Goal: Task Accomplishment & Management: Use online tool/utility

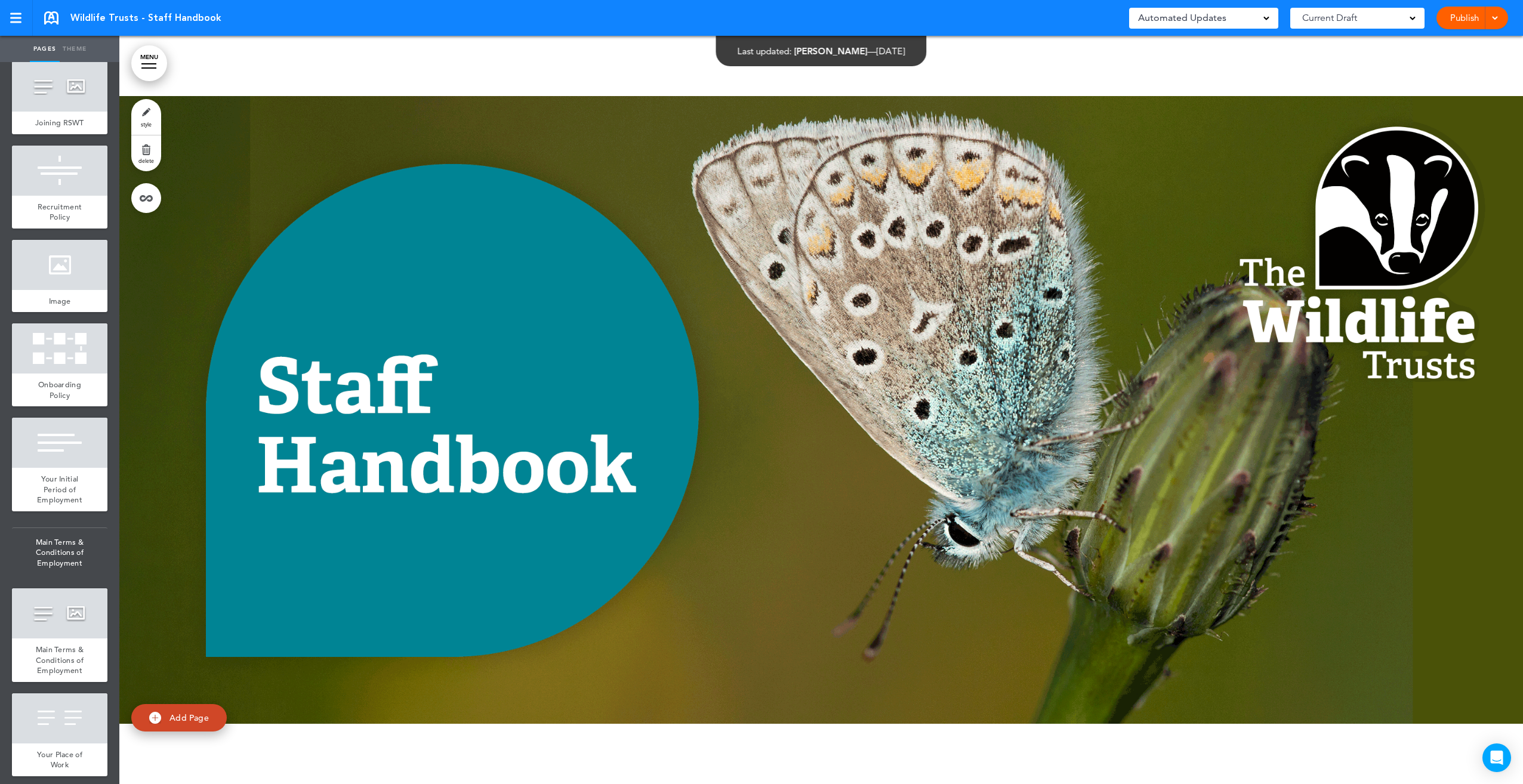
scroll to position [1610, 0]
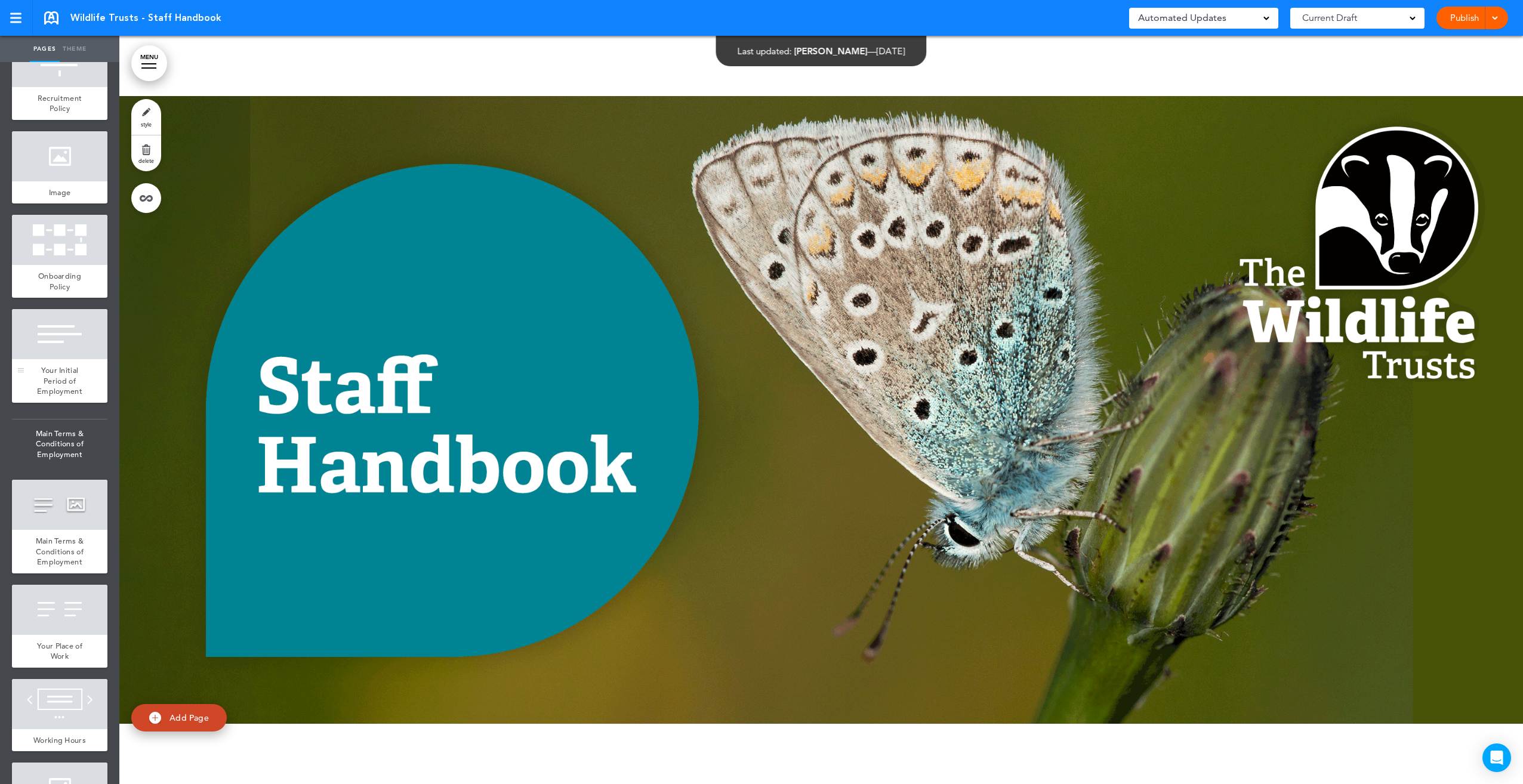
click at [45, 396] on span "Your Initial Period of Employment" at bounding box center [59, 380] width 45 height 31
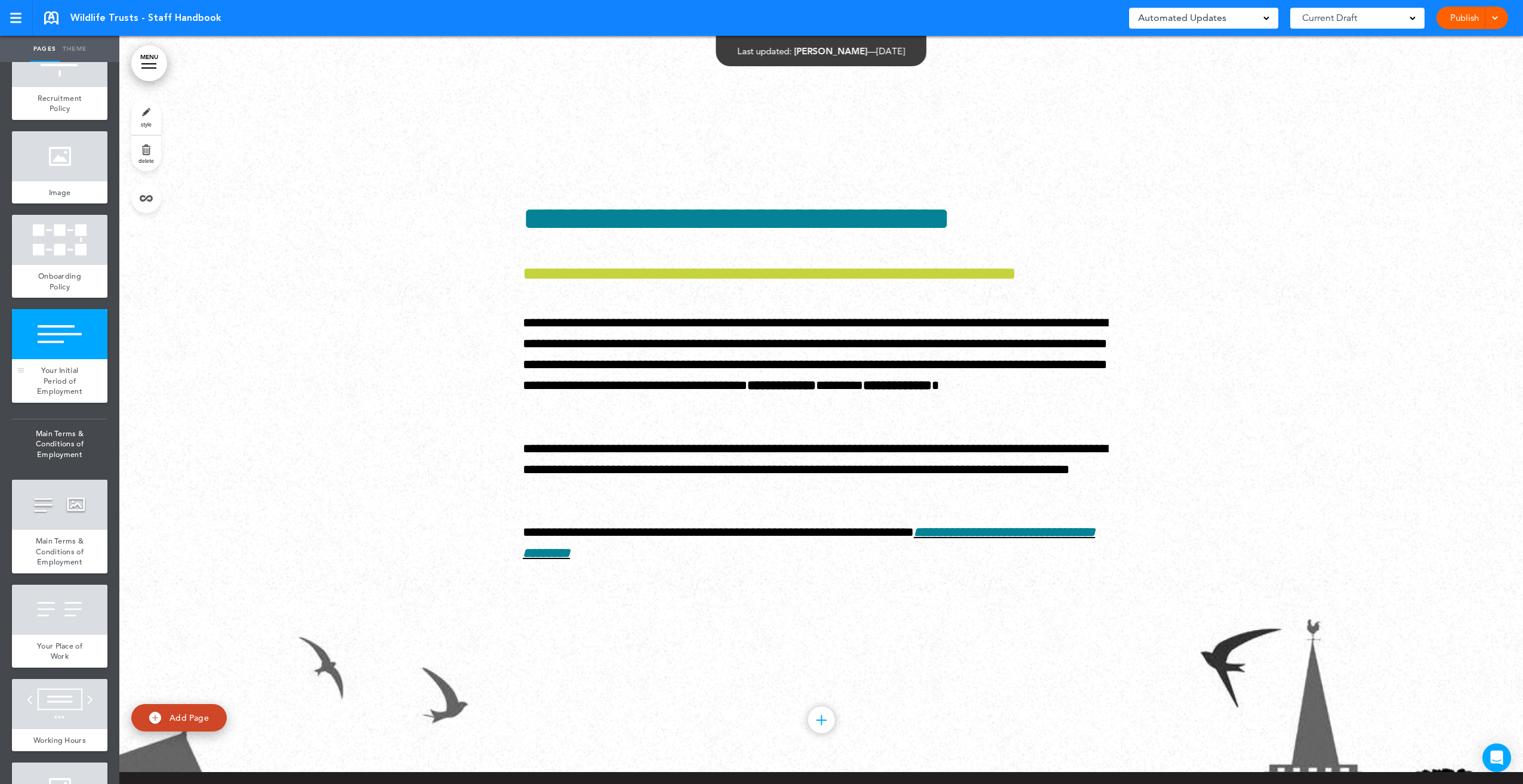
scroll to position [14601, 0]
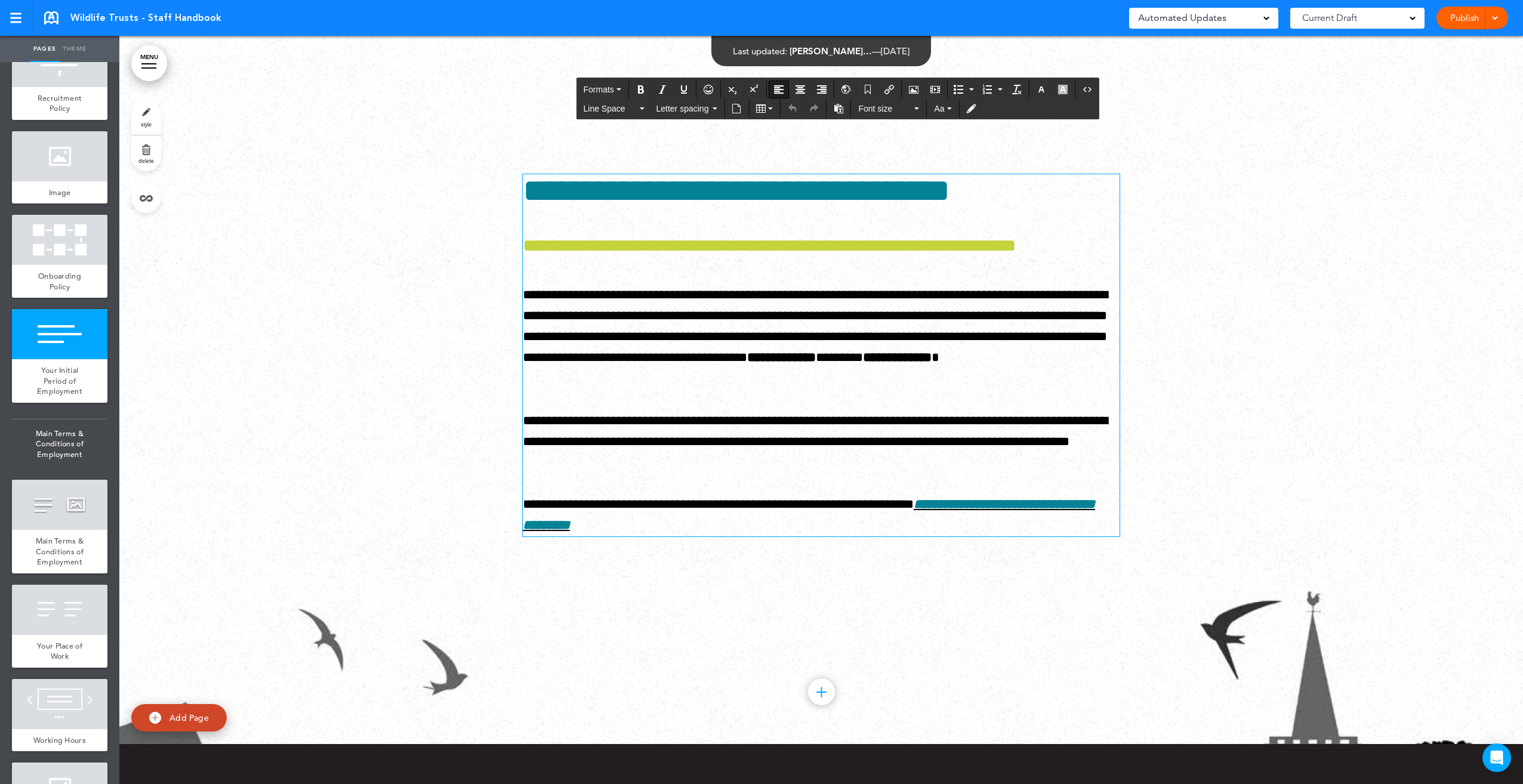
click at [644, 207] on h1 "**********" at bounding box center [821, 190] width 597 height 32
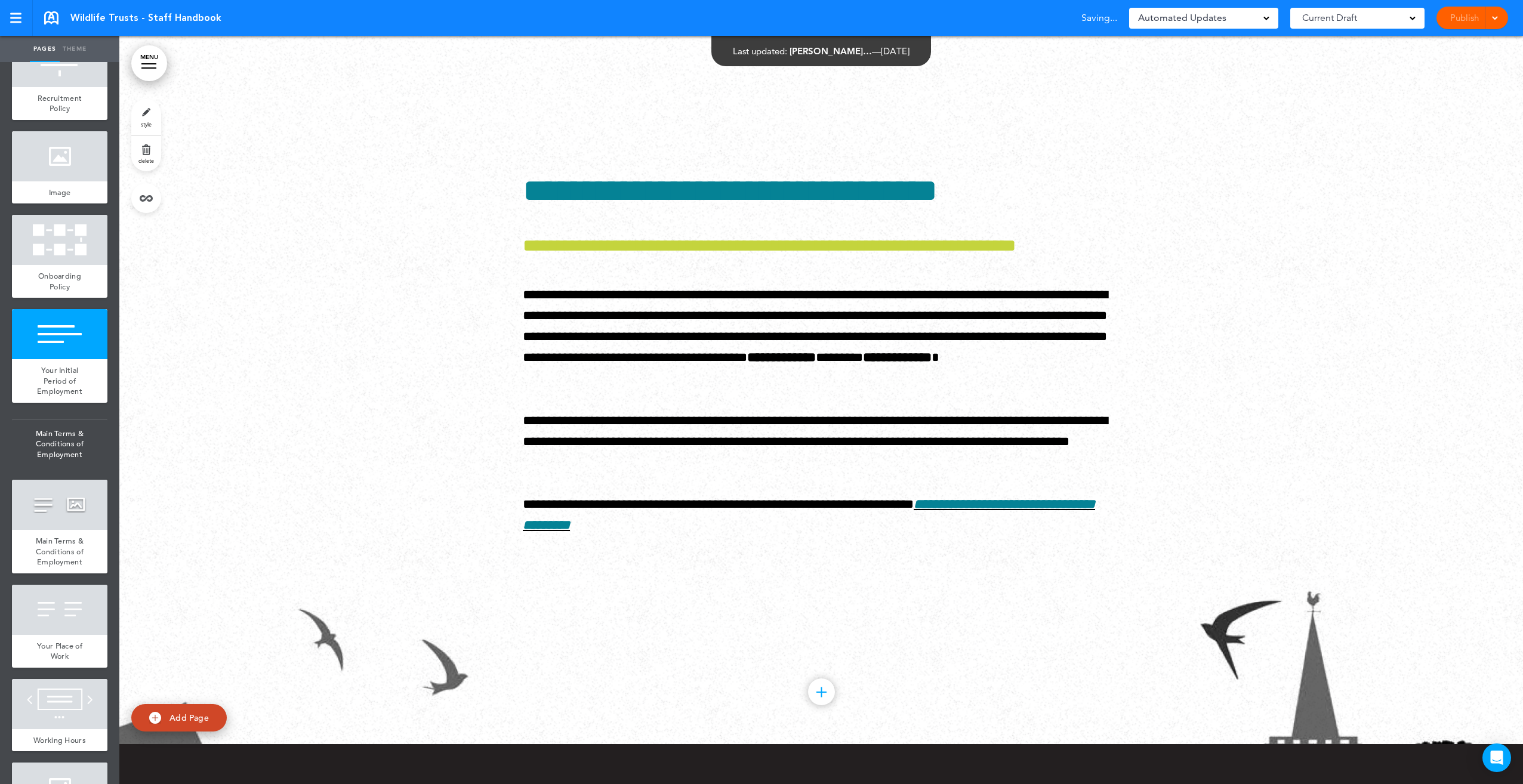
click at [1477, 18] on div "Publish Publish Preview Draft" at bounding box center [1472, 17] width 72 height 22
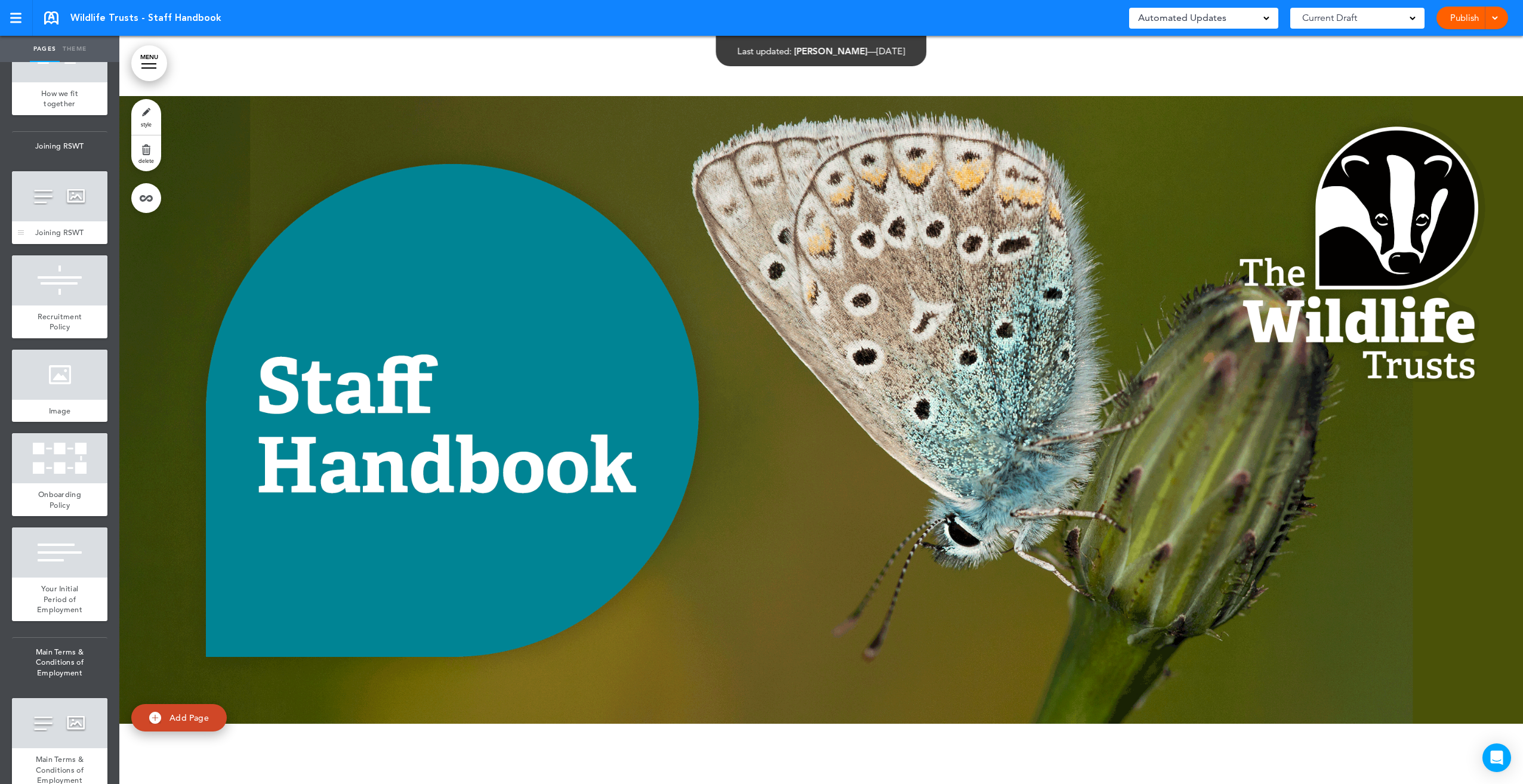
scroll to position [1491, 0]
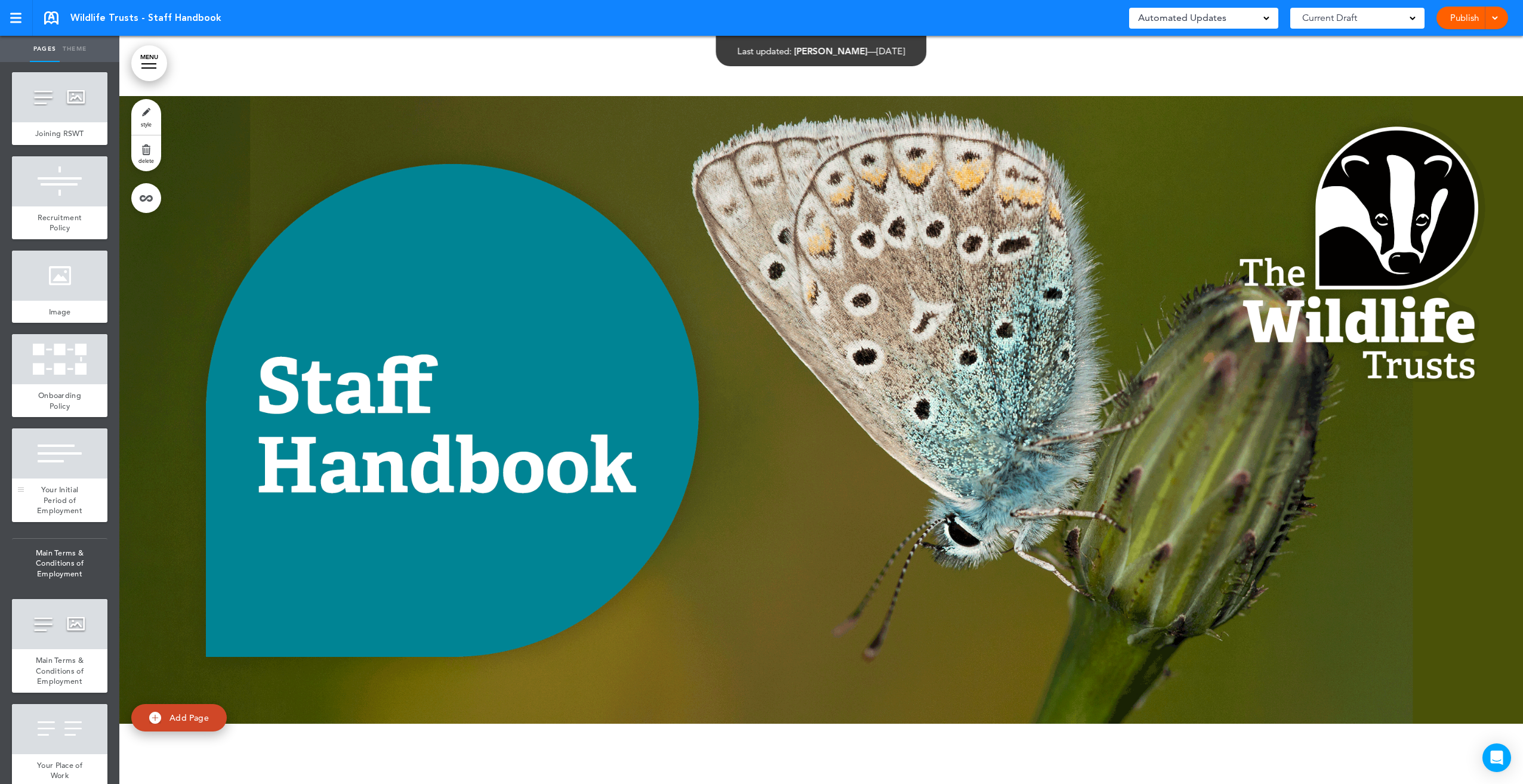
click at [52, 515] on span "Your Initial Period of Employment" at bounding box center [59, 499] width 45 height 31
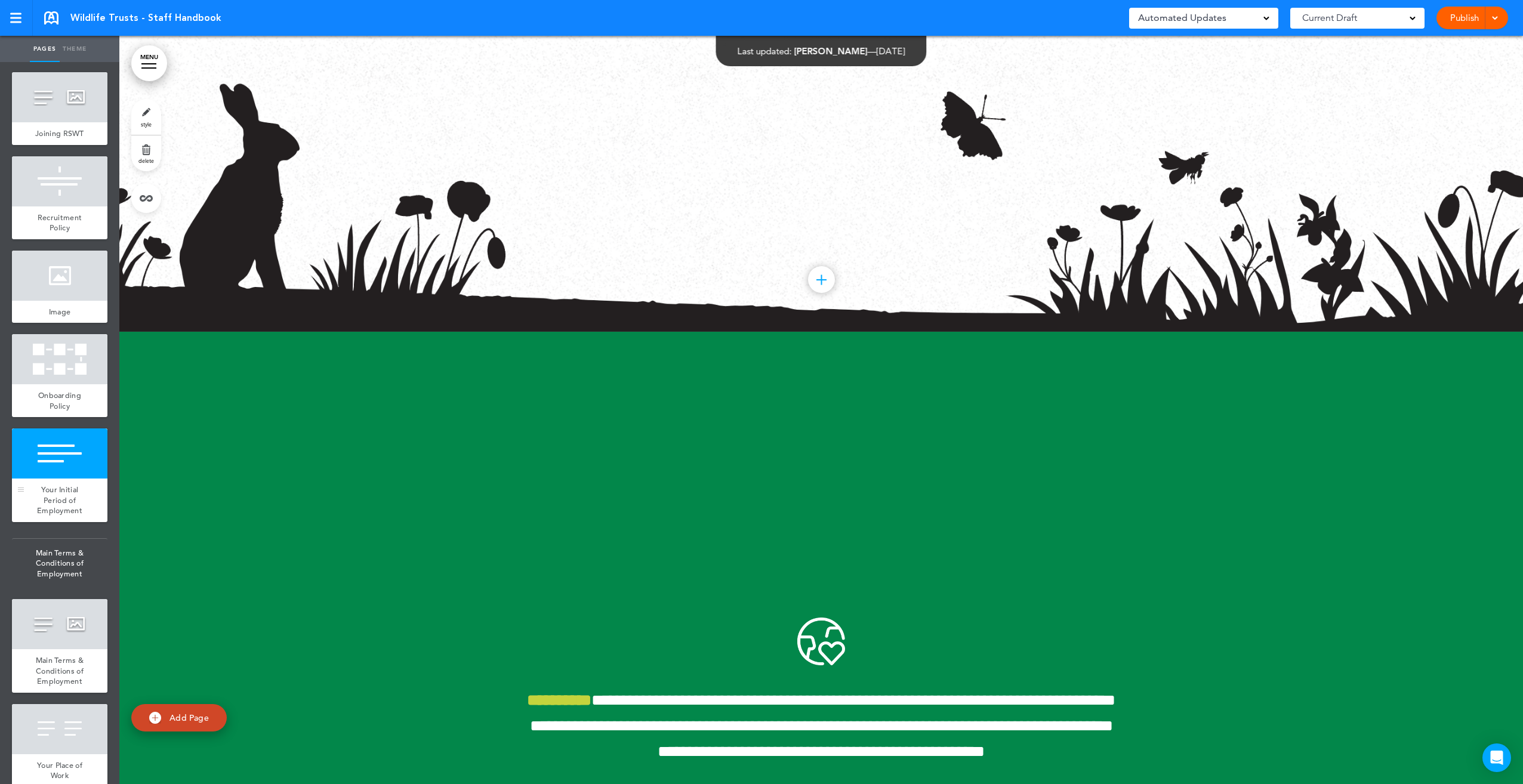
scroll to position [14601, 0]
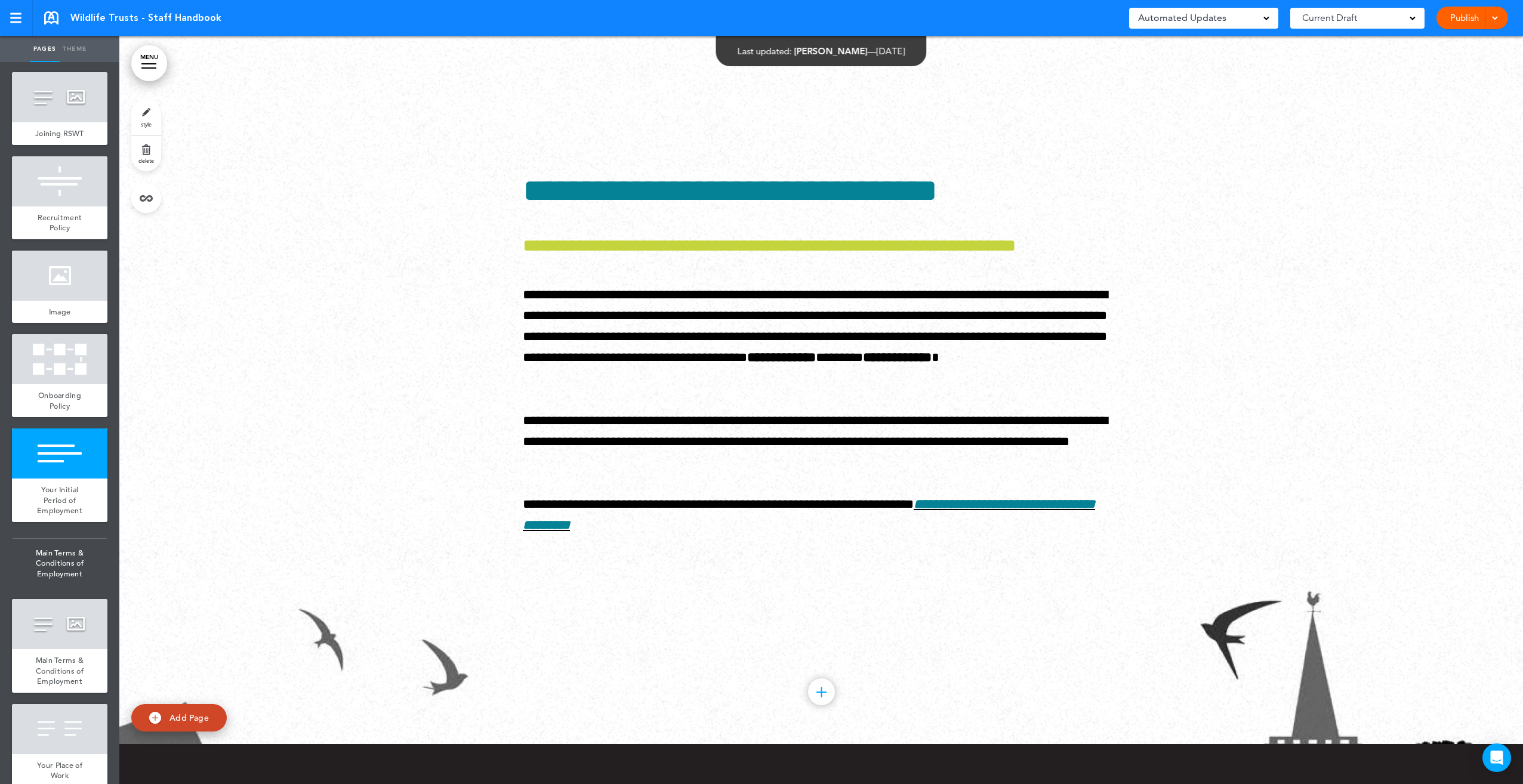
click at [1493, 8] on div at bounding box center [1493, 17] width 12 height 22
click at [1462, 44] on li "Publish" at bounding box center [1454, 45] width 106 height 27
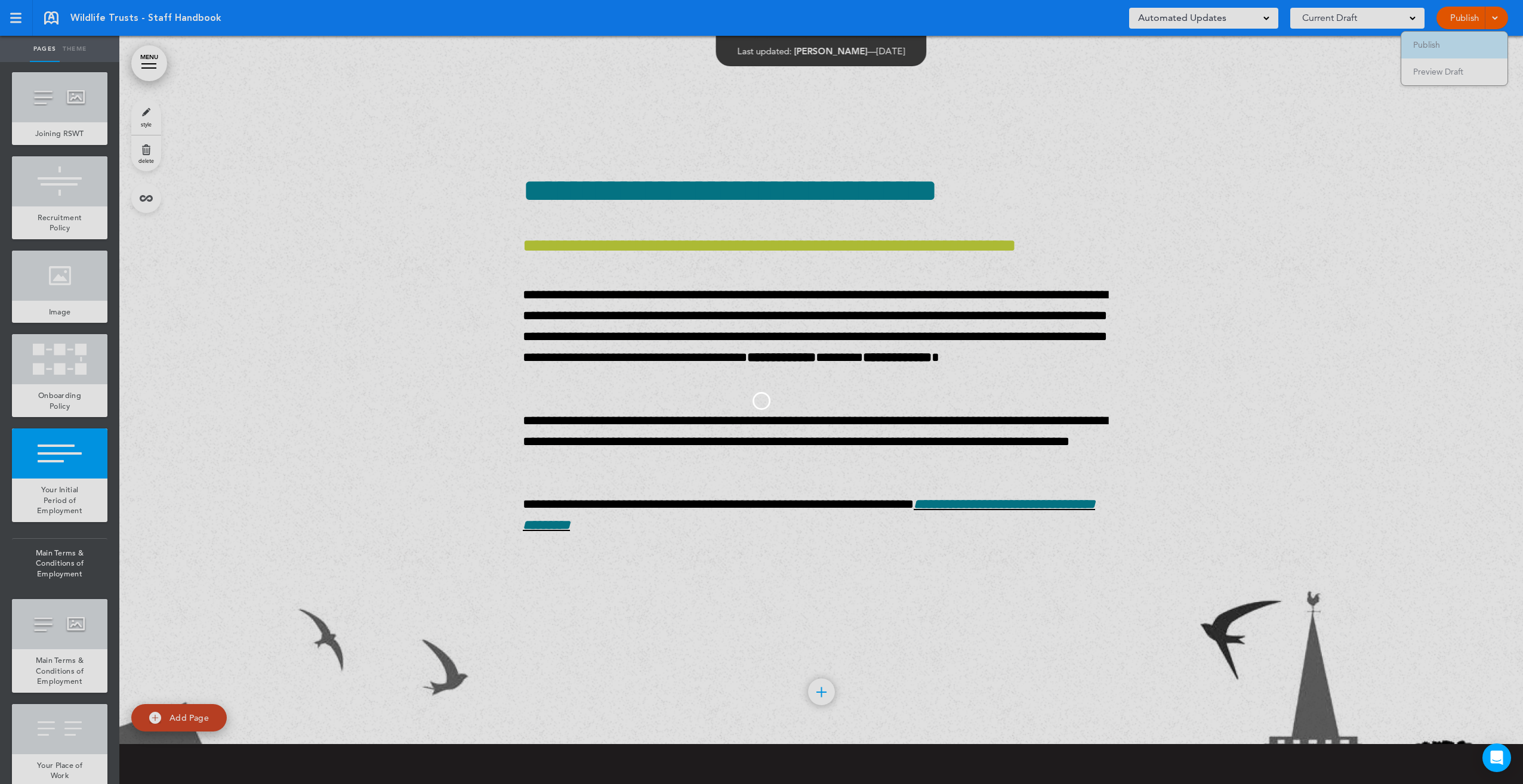
scroll to position [0, 0]
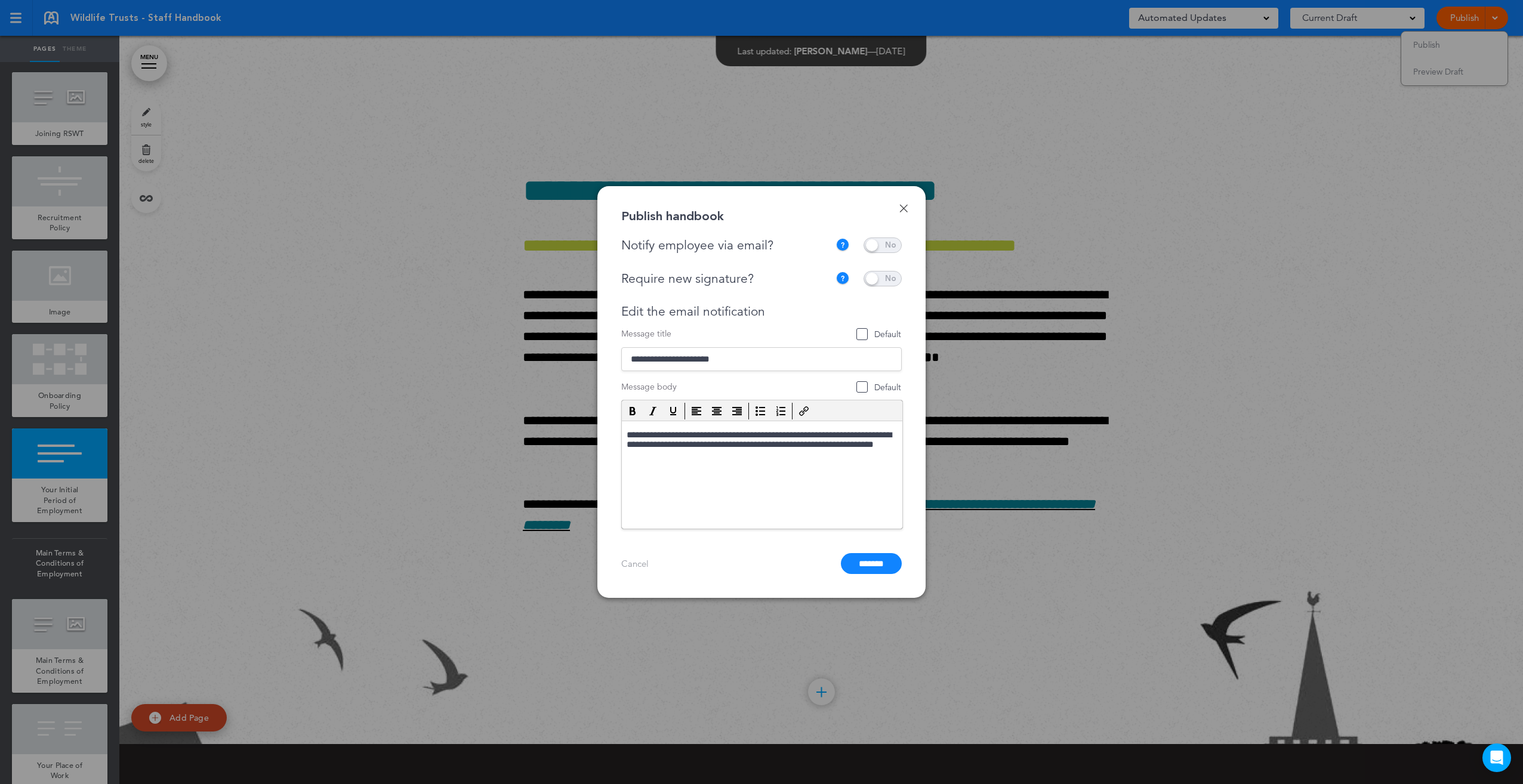
click at [897, 245] on span at bounding box center [883, 245] width 38 height 16
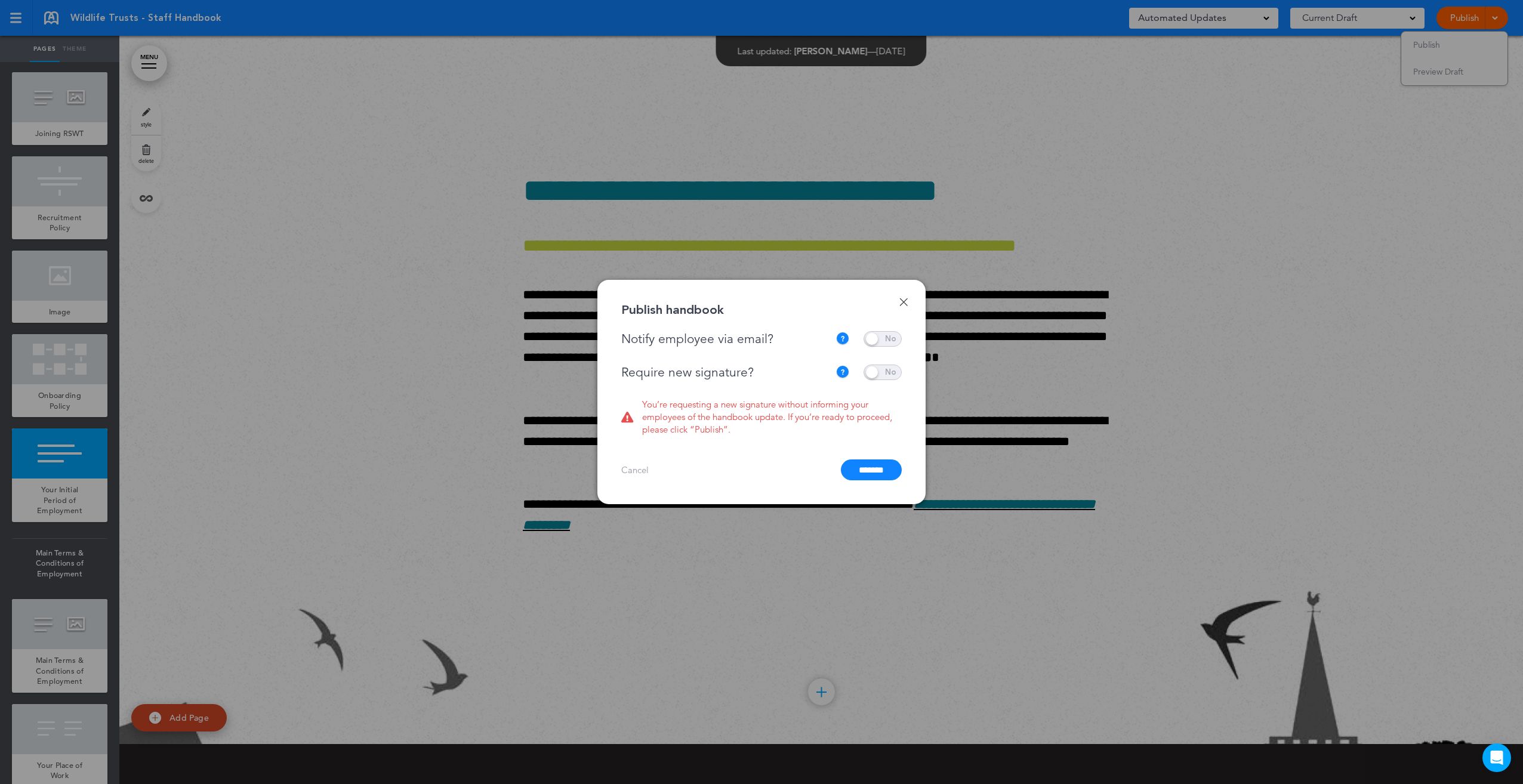
click at [895, 371] on span at bounding box center [883, 372] width 38 height 16
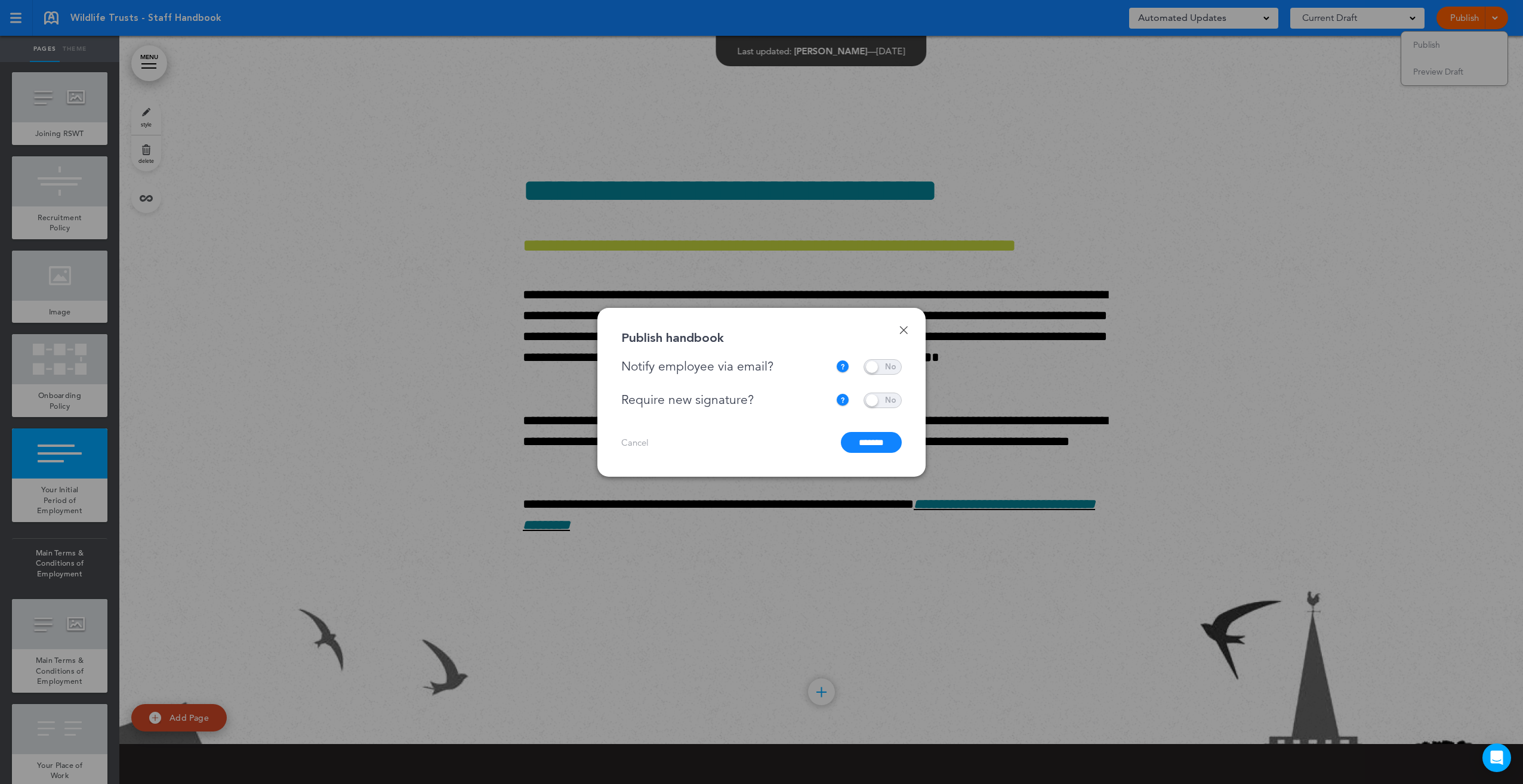
click at [870, 446] on input "*******" at bounding box center [871, 442] width 61 height 21
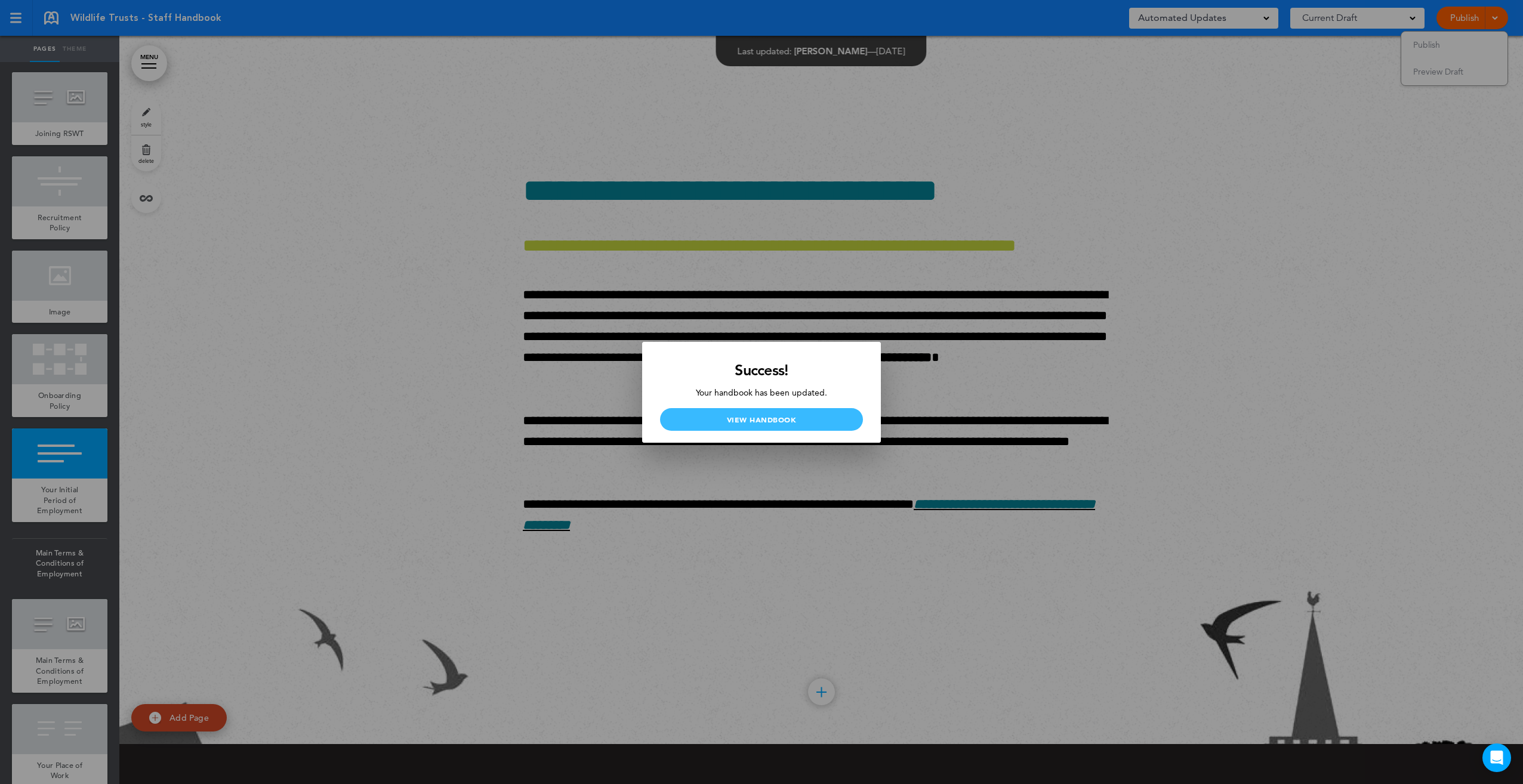
click at [799, 421] on link "View Handbook" at bounding box center [761, 419] width 203 height 22
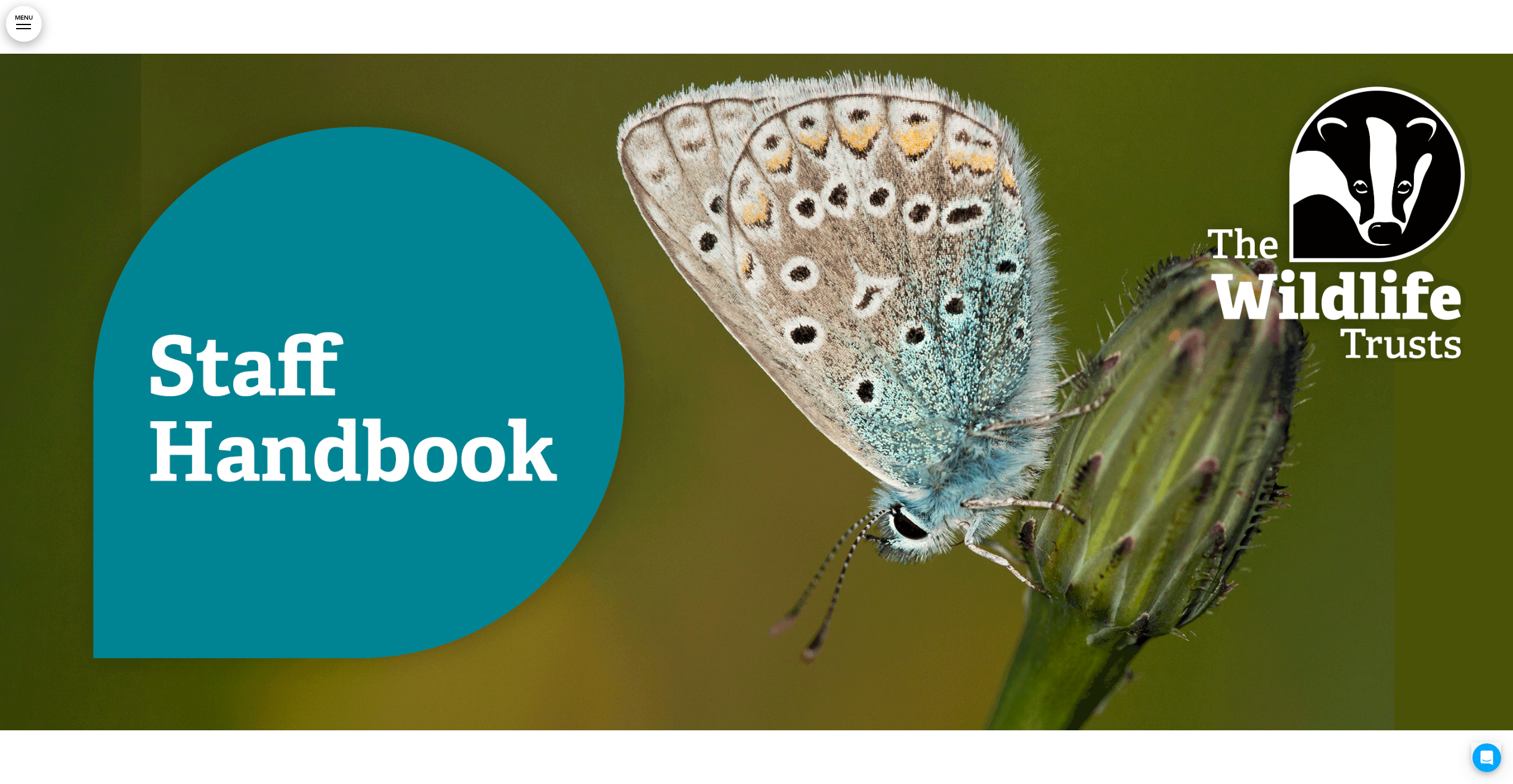
click at [20, 37] on link "MENU" at bounding box center [23, 23] width 36 height 36
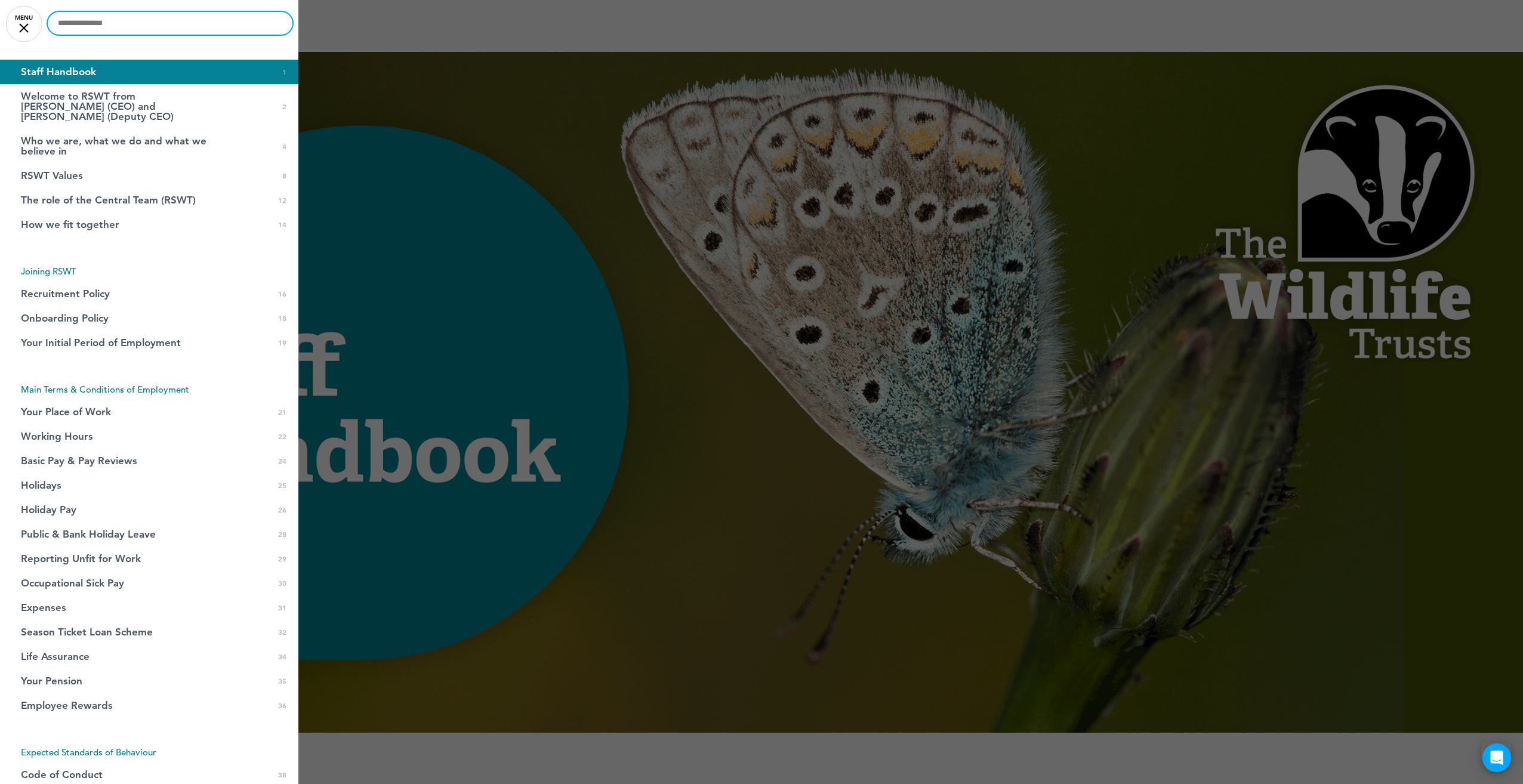
click at [102, 24] on input "text" at bounding box center [169, 22] width 244 height 22
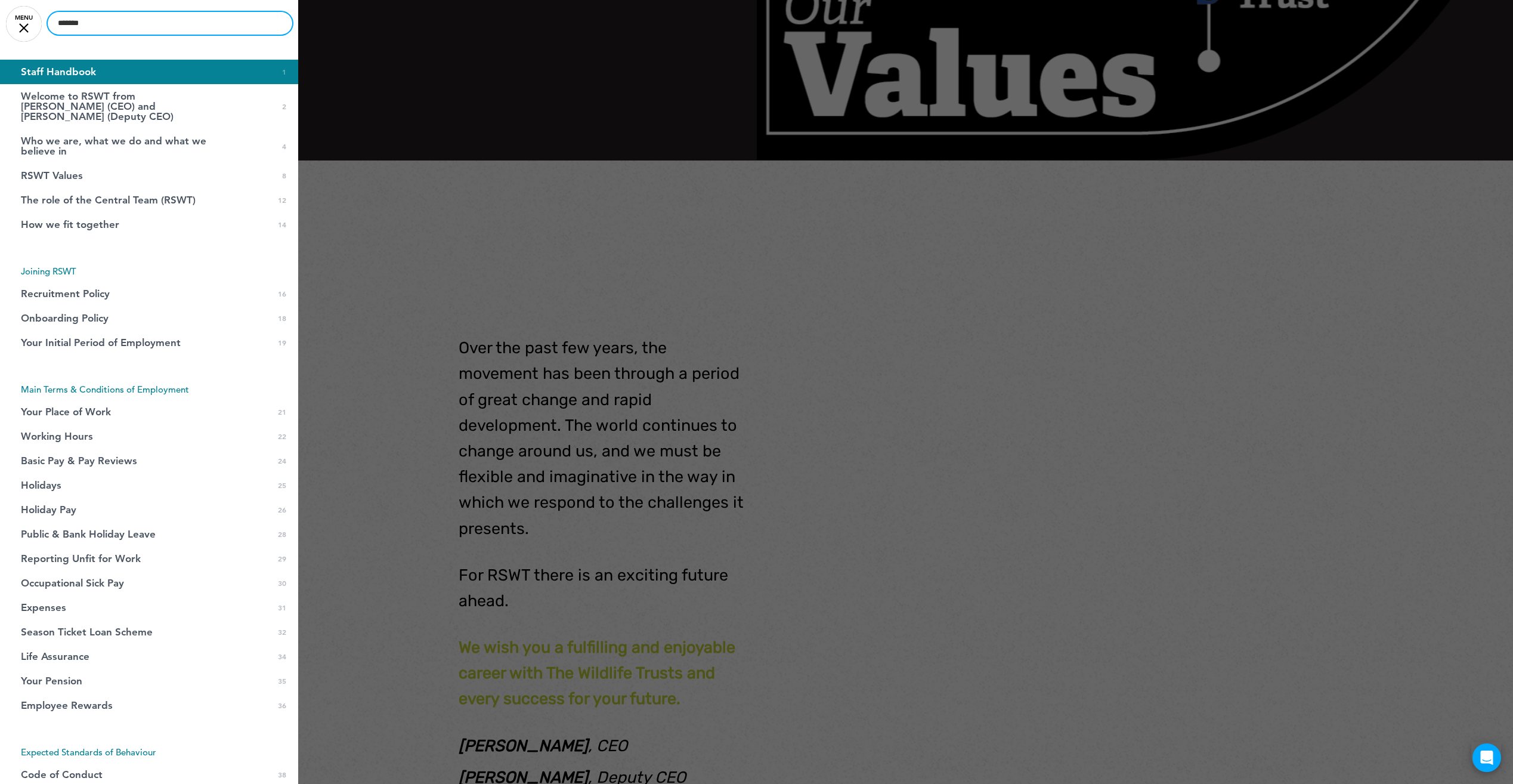
type input "*******"
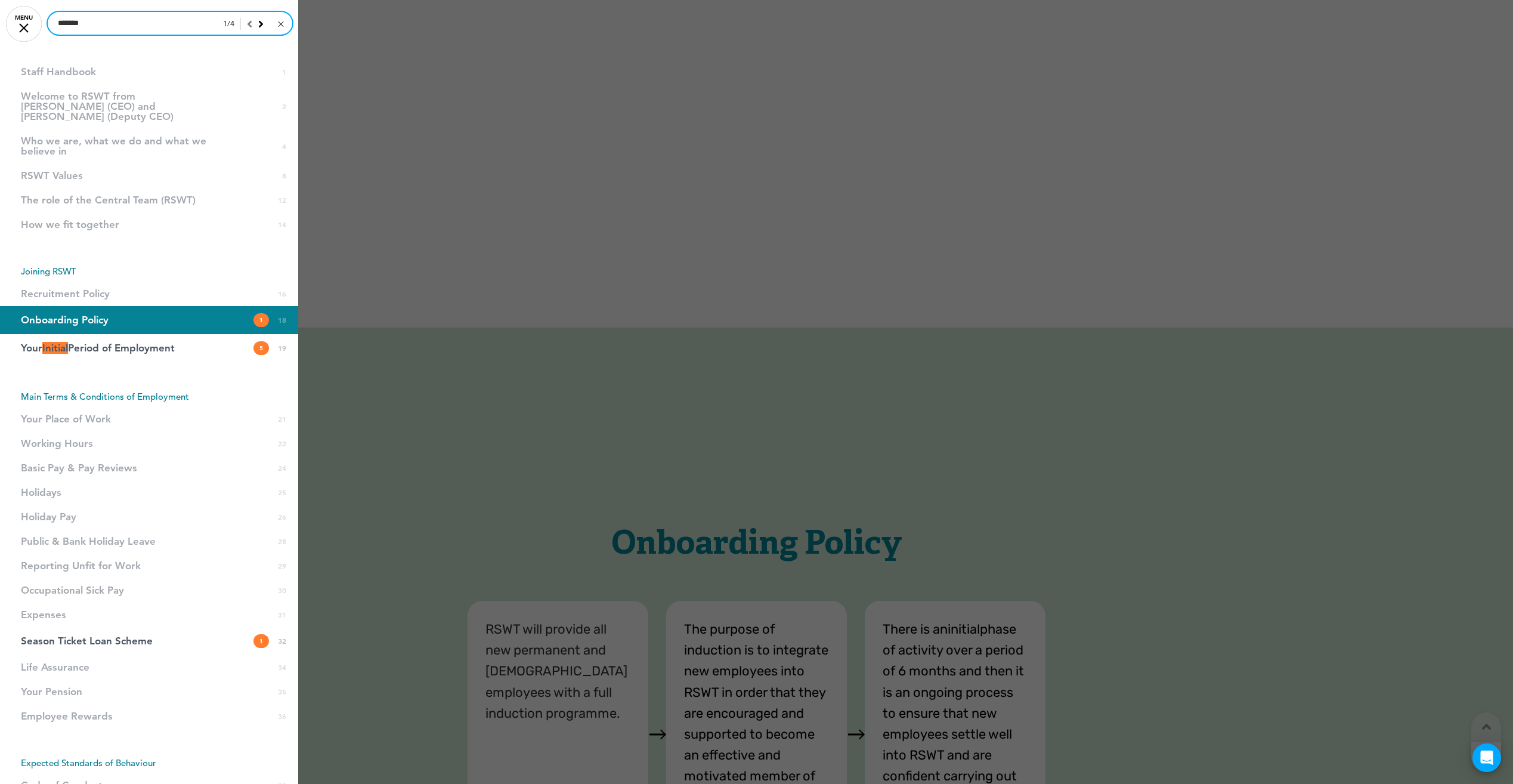
scroll to position [14255, 0]
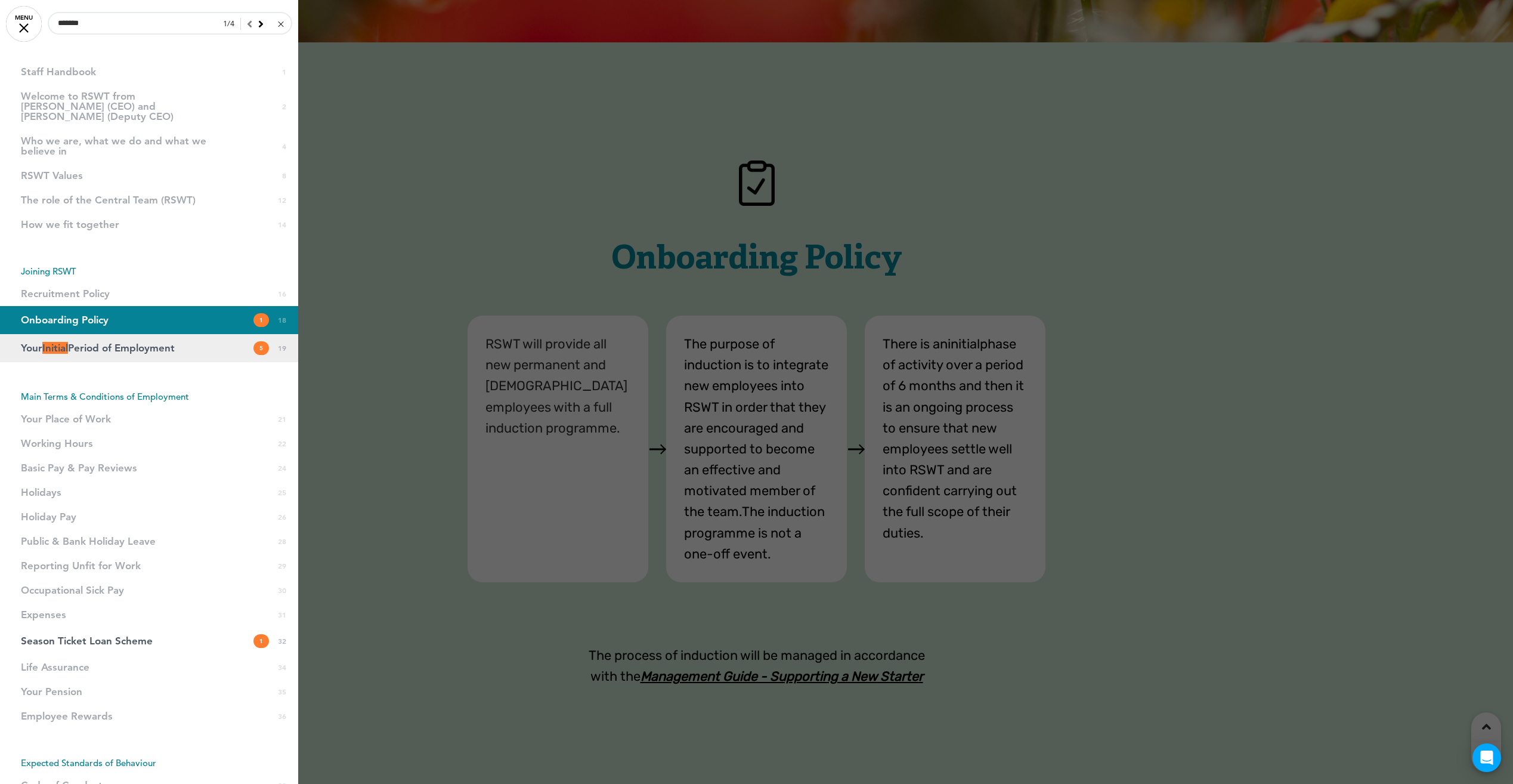
click at [108, 334] on link "Your Initial Period of Employment 5 19" at bounding box center [149, 348] width 298 height 28
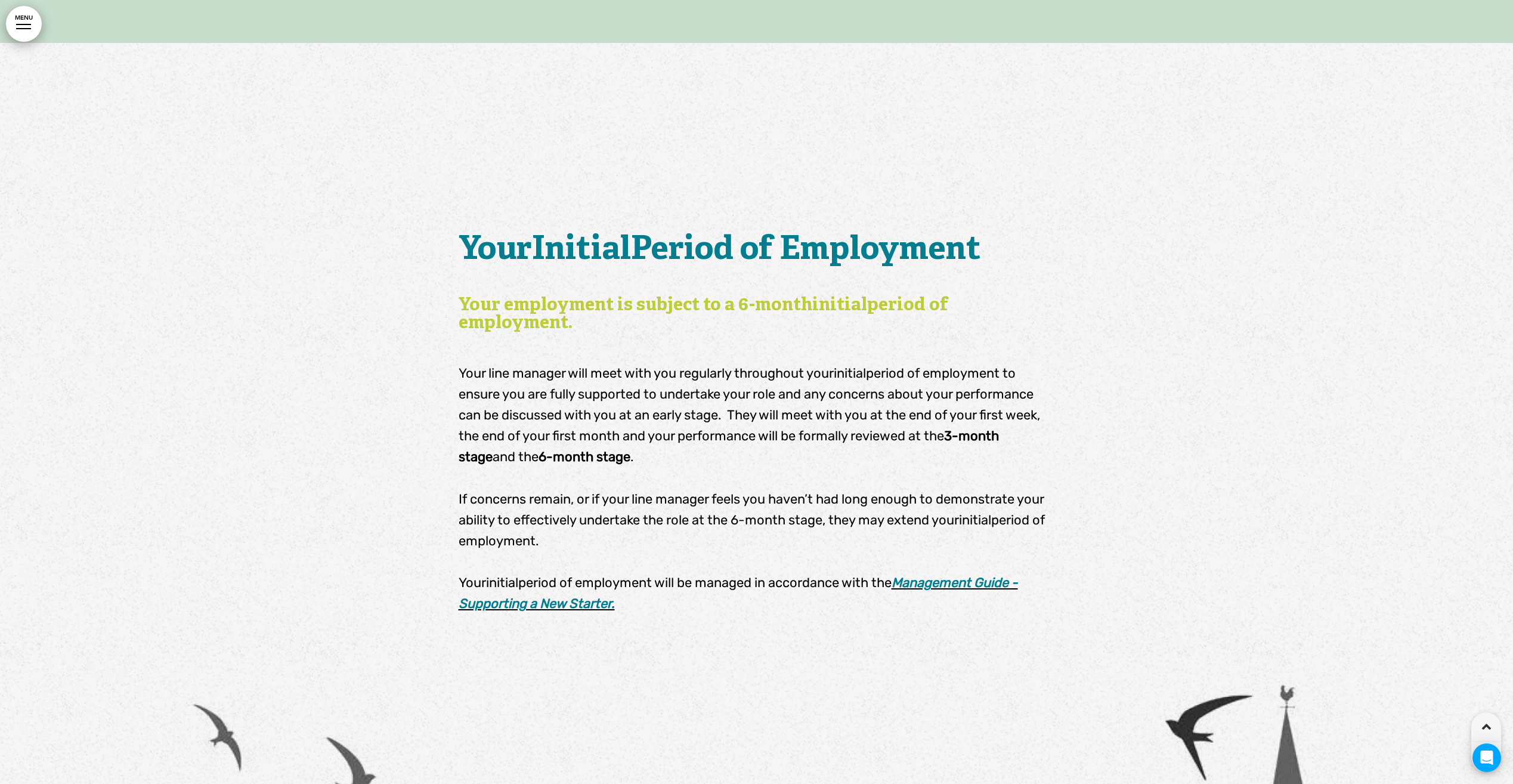
scroll to position [15038, 0]
